Goal: Obtain resource: Obtain resource

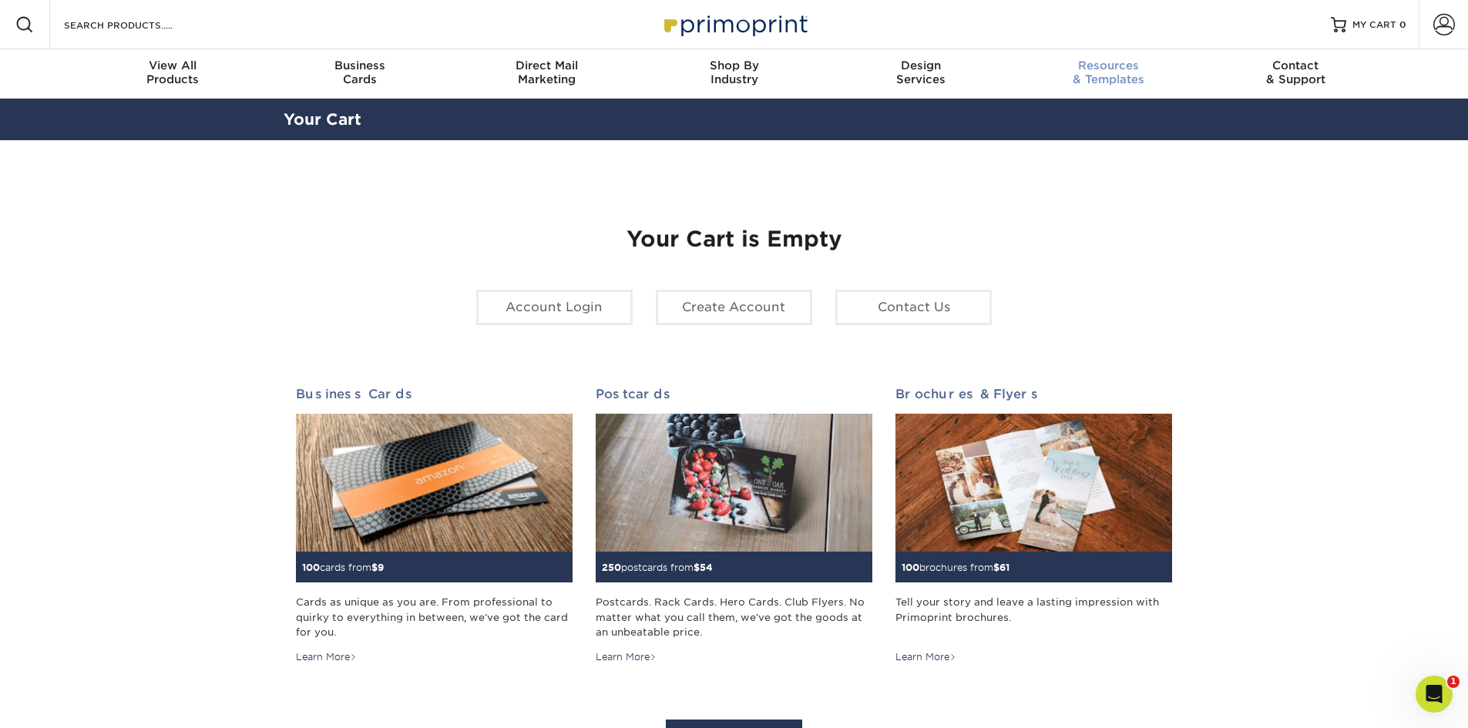
click at [1119, 72] on span "Resources" at bounding box center [1108, 66] width 187 height 14
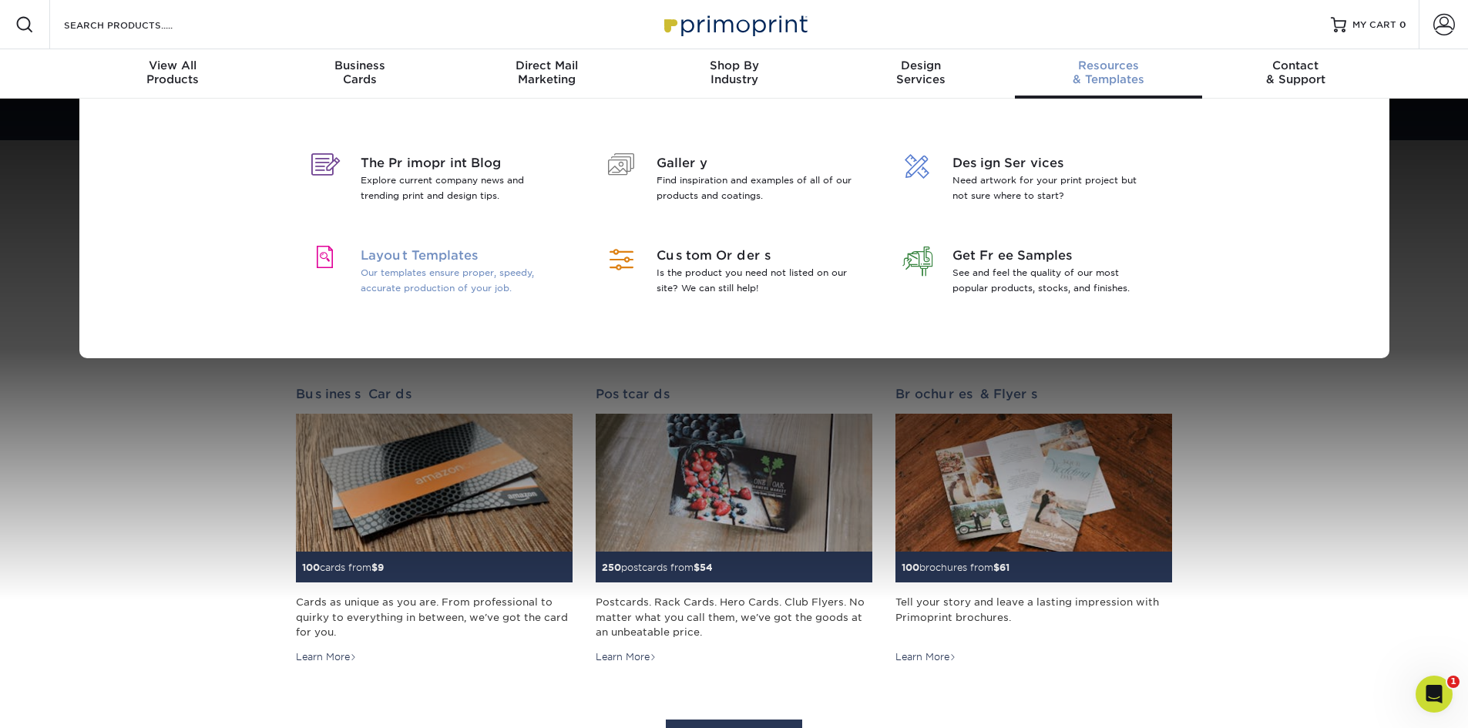
click at [452, 273] on p "Our templates ensure proper, speedy, accurate production of your job." at bounding box center [461, 280] width 200 height 31
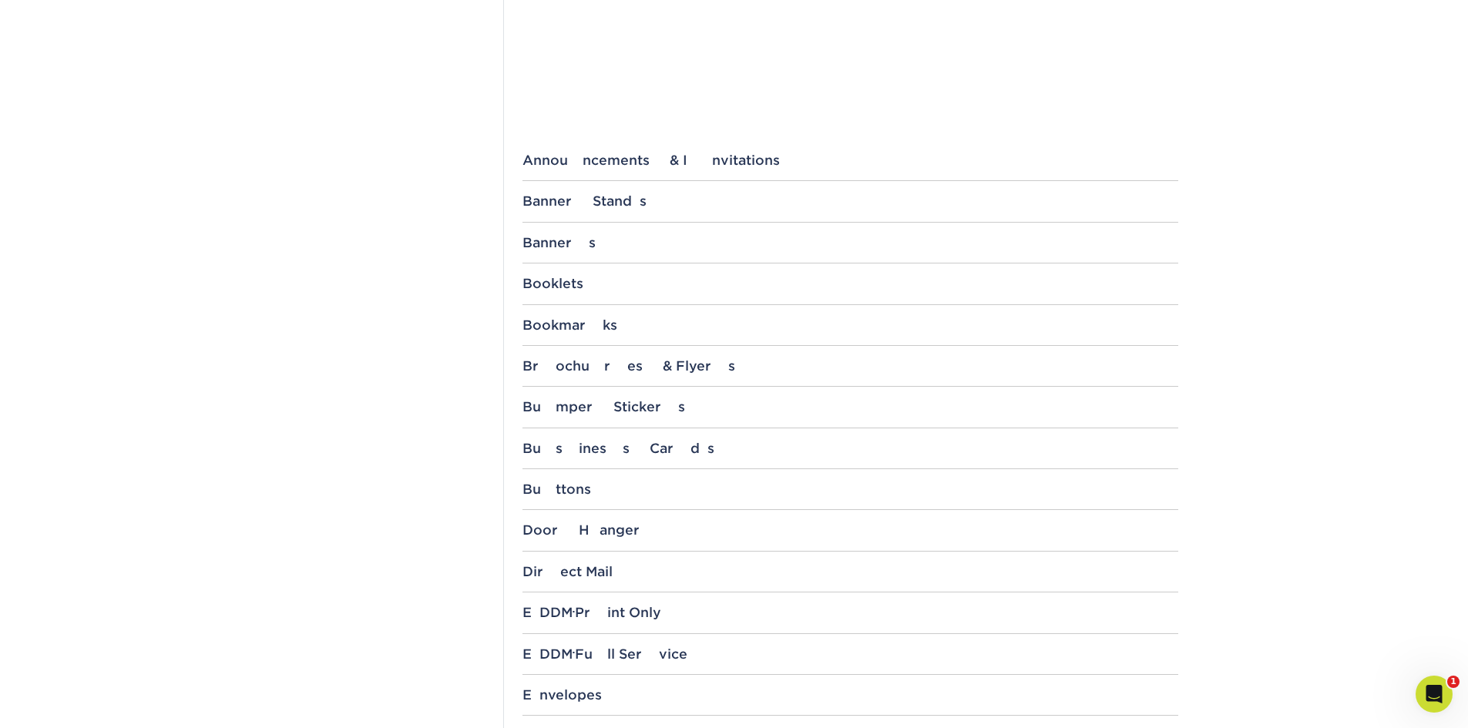
scroll to position [514, 0]
click at [597, 657] on div "EDDM ® Full Service" at bounding box center [850, 652] width 656 height 15
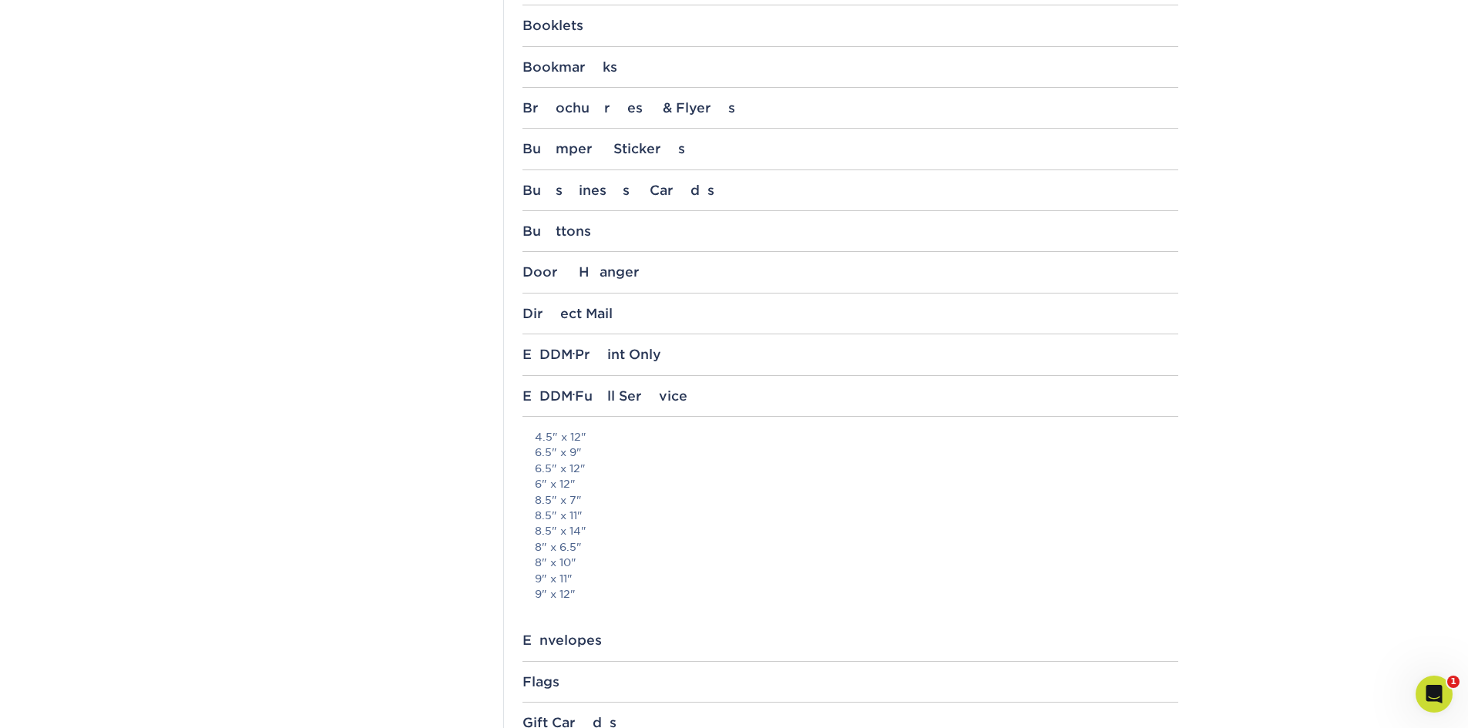
scroll to position [899, 0]
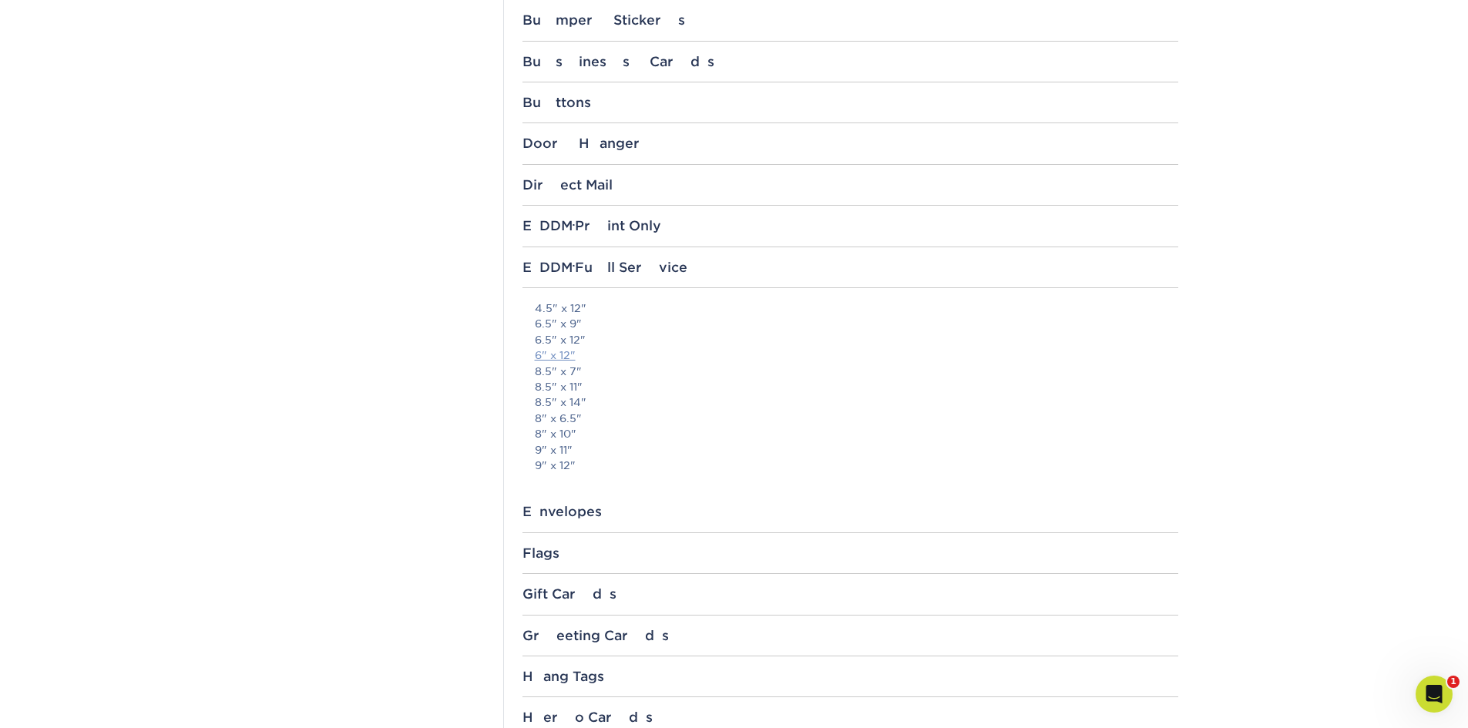
click at [561, 355] on link "6" x 12"" at bounding box center [555, 355] width 41 height 12
click at [562, 227] on div "EDDM ® Print Only" at bounding box center [850, 225] width 656 height 15
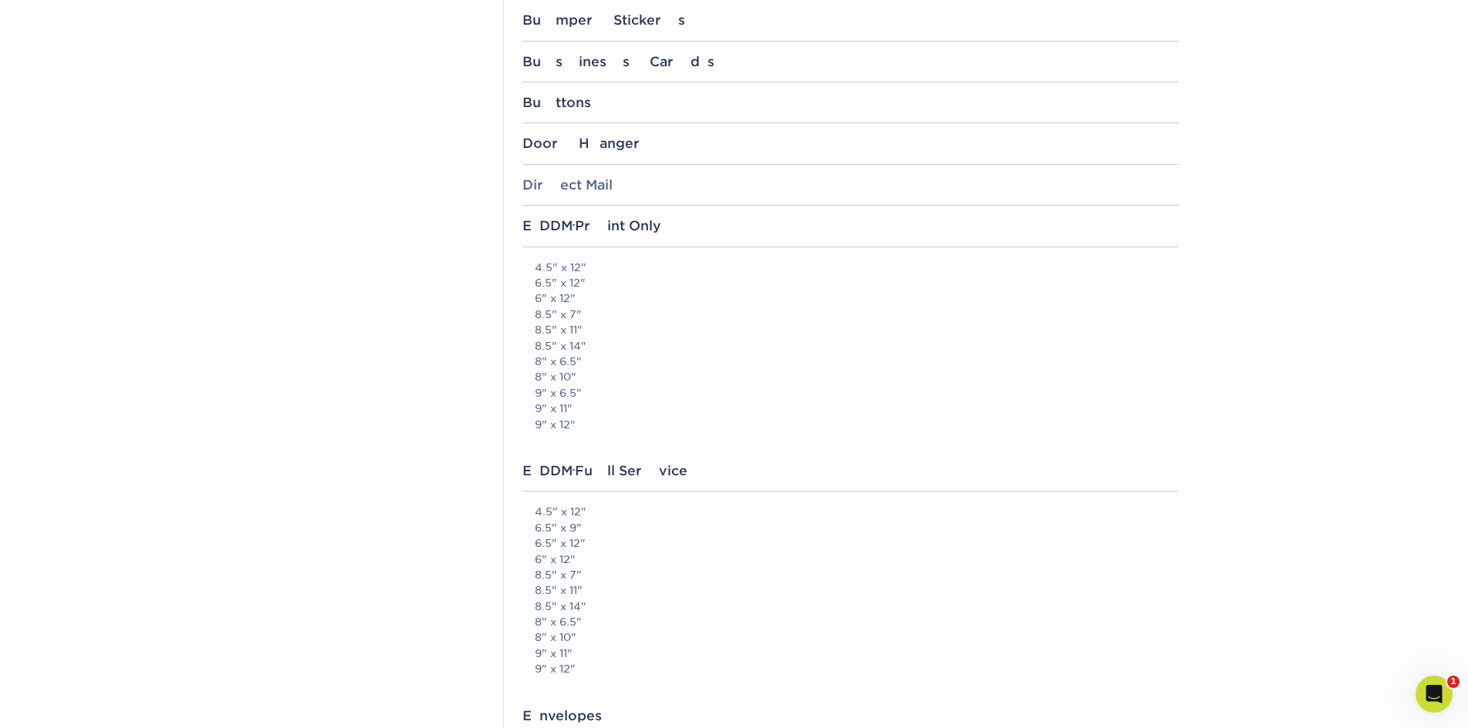
click at [563, 190] on div "Direct Mail" at bounding box center [850, 184] width 656 height 15
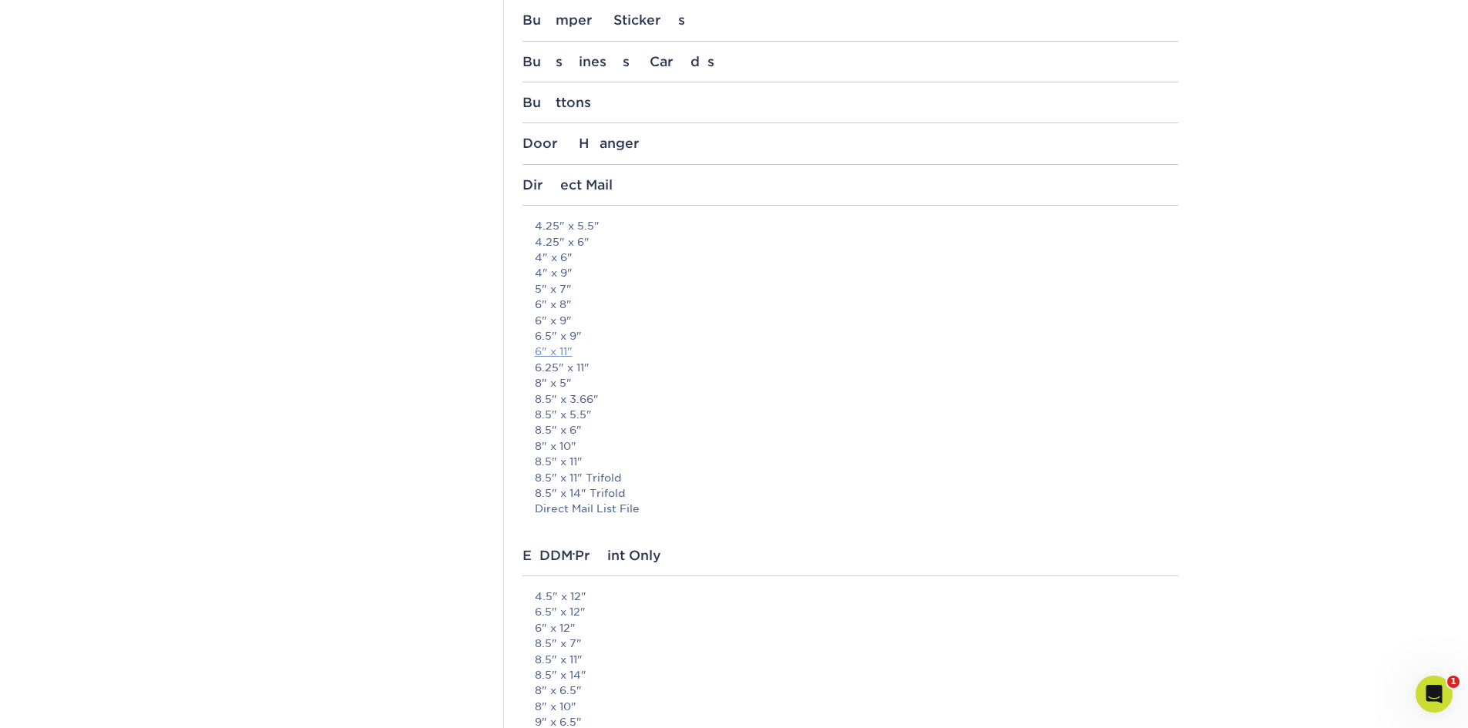
click at [552, 349] on link "6" x 11"" at bounding box center [554, 351] width 38 height 12
click at [290, 246] on div "Templates Contact Custom Orders Sample Request Inspiration Gallery Quality Assu…" at bounding box center [387, 604] width 231 height 2677
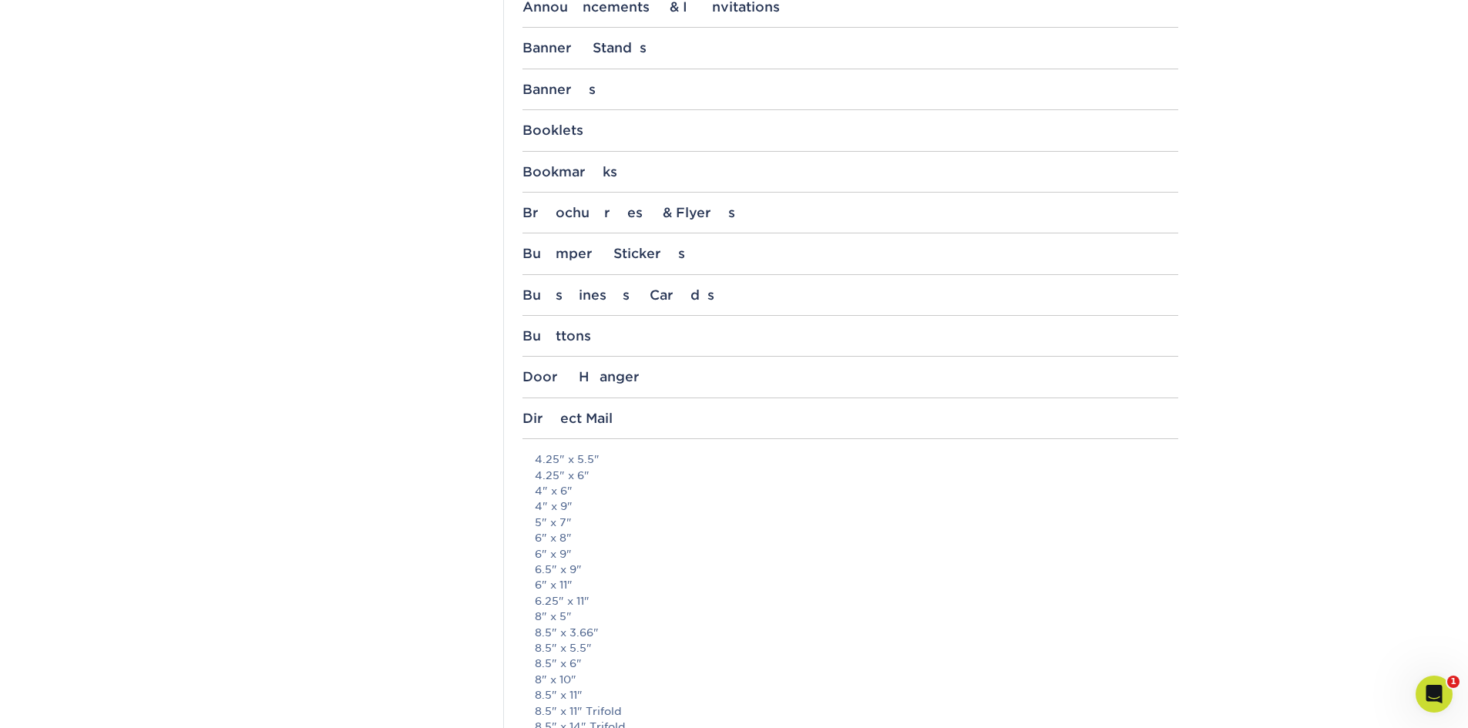
scroll to position [771, 0]
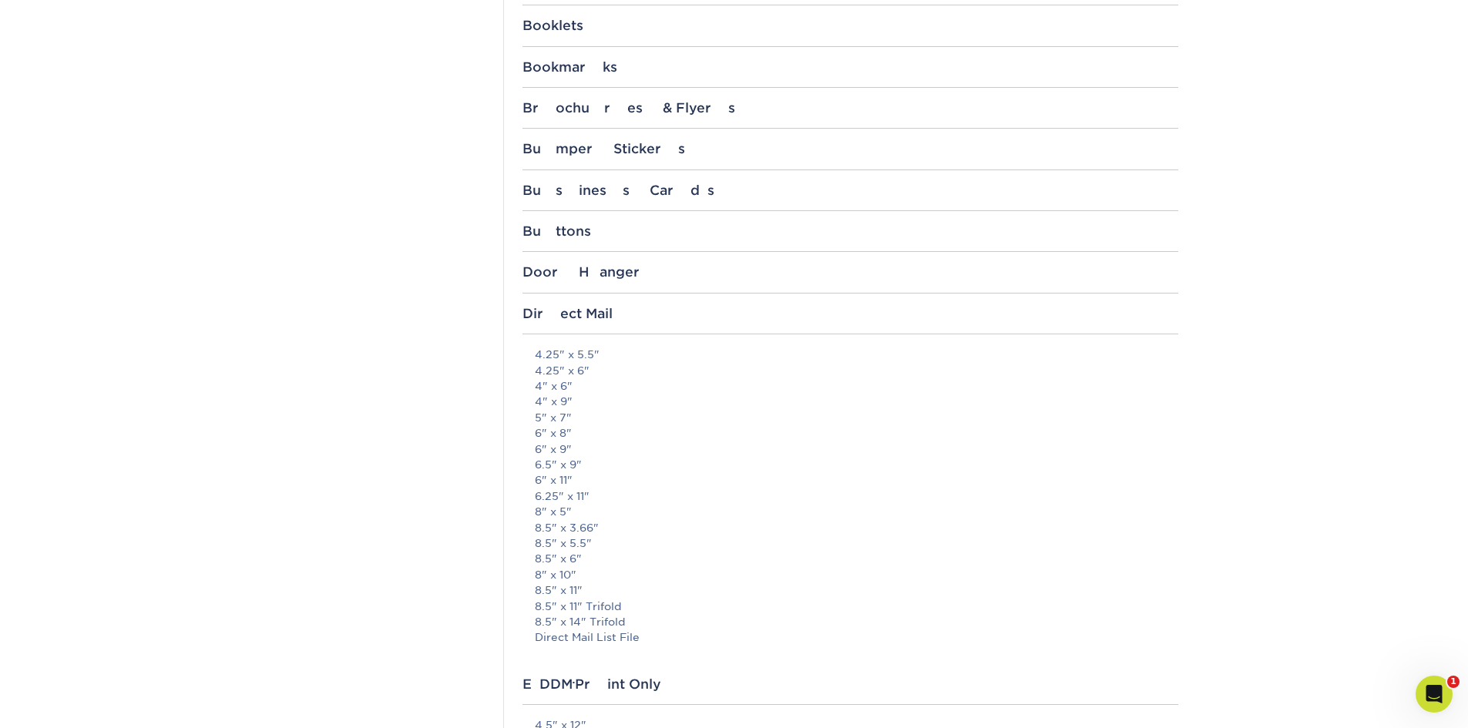
click at [293, 94] on div "Templates Contact Custom Orders Sample Request Inspiration Gallery Quality Assu…" at bounding box center [387, 732] width 231 height 2677
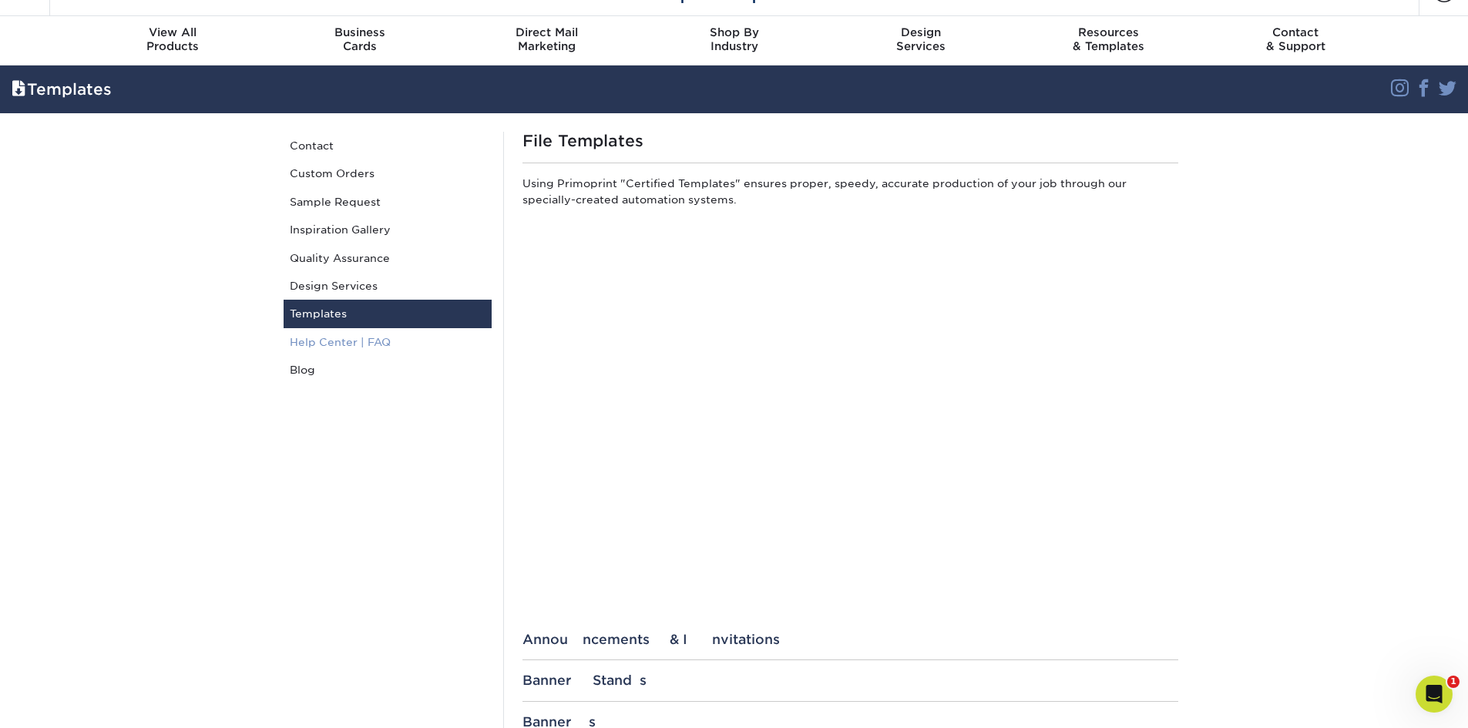
scroll to position [0, 0]
